Goal: Transaction & Acquisition: Purchase product/service

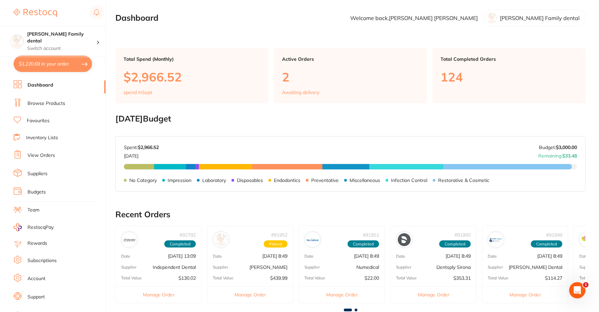
click at [34, 84] on link "Dashboard" at bounding box center [40, 85] width 26 height 7
click at [47, 100] on link "Browse Products" at bounding box center [46, 103] width 38 height 7
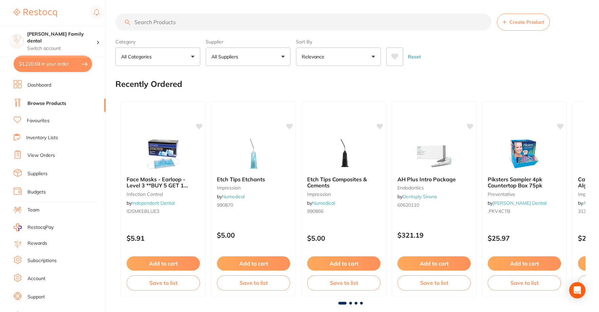
click at [156, 22] on input "search" at bounding box center [303, 22] width 376 height 17
type input "orocup"
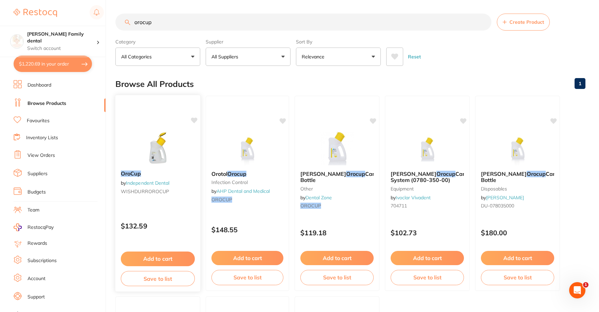
click at [164, 133] on img at bounding box center [157, 148] width 44 height 34
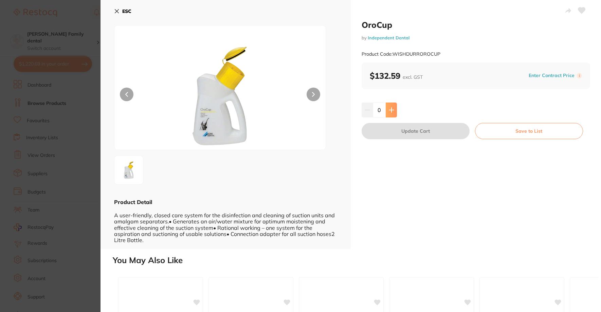
click at [391, 104] on button at bounding box center [390, 109] width 11 height 15
type input "2"
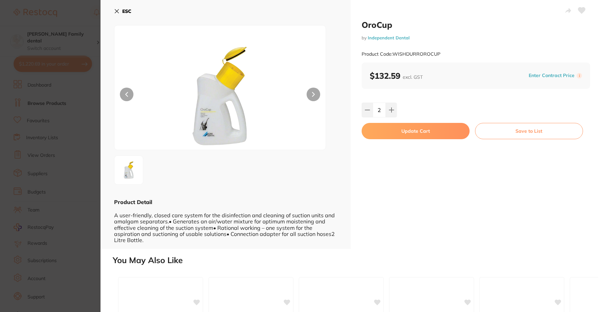
click at [399, 132] on button "Update Cart" at bounding box center [415, 131] width 108 height 16
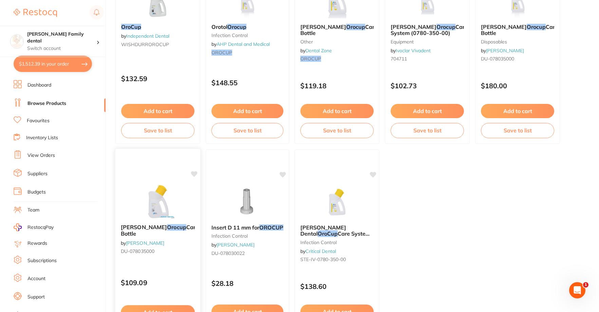
scroll to position [102, 0]
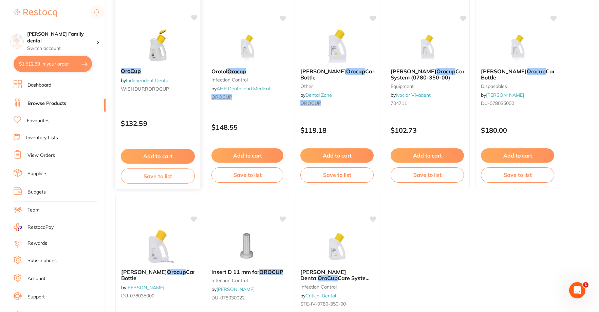
click at [156, 54] on img at bounding box center [157, 45] width 44 height 34
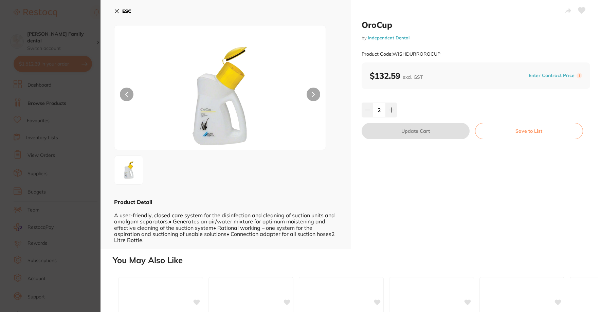
click at [119, 12] on icon at bounding box center [116, 10] width 5 height 5
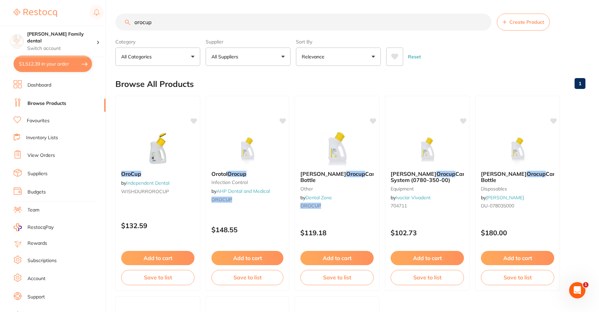
click at [37, 56] on button "$1,512.39 in your order" at bounding box center [53, 64] width 78 height 16
checkbox input "true"
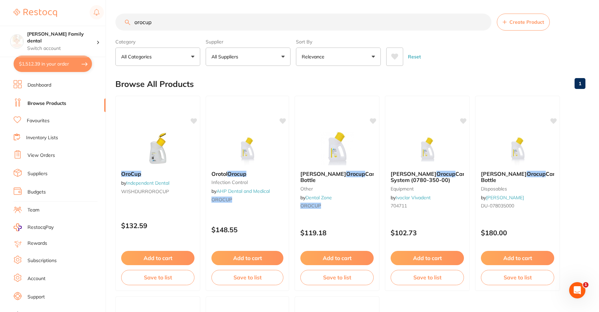
checkbox input "true"
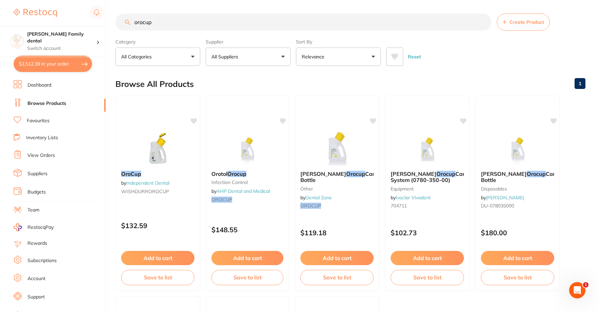
checkbox input "true"
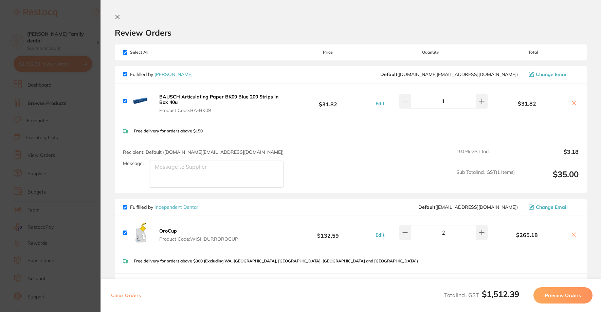
click at [117, 17] on icon at bounding box center [118, 17] width 4 height 4
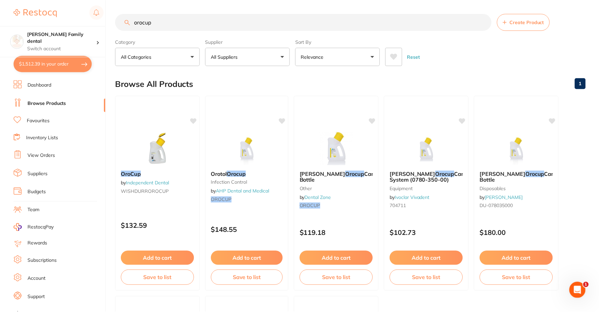
scroll to position [2, 0]
